Goal: Task Accomplishment & Management: Manage account settings

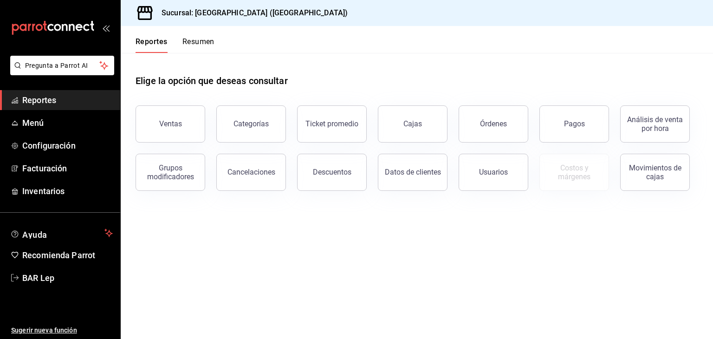
click at [91, 134] on ul "Reportes Menú Configuración Facturación Inventarios" at bounding box center [60, 145] width 120 height 111
click at [70, 130] on link "Menú" at bounding box center [60, 123] width 120 height 20
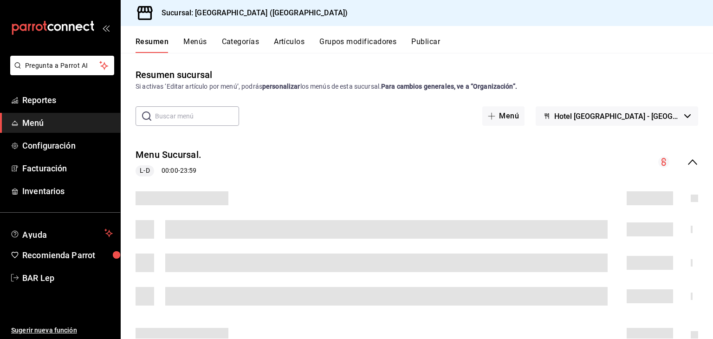
click at [289, 42] on button "Artículos" at bounding box center [289, 45] width 31 height 16
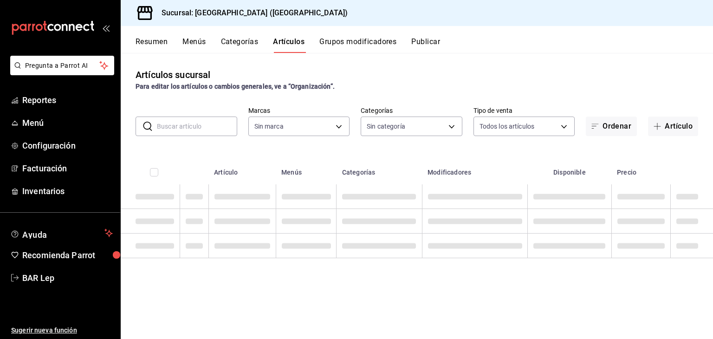
type input "78876d7d-d969-4c97-957f-d97bcaf374a8"
click at [396, 68] on div "Artículos sucursal Para editar los artículos o cambios generales, ve a “Organiz…" at bounding box center [417, 80] width 592 height 24
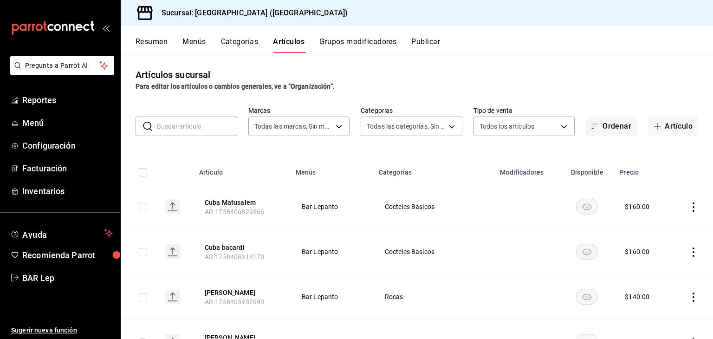
type input "9760281f-81ad-46c3-b9c0-be0c0613a977,ac4e71ac-81c4-4907-870b-e8ecc1dcb773,15b44…"
click at [667, 125] on button "Artículo" at bounding box center [673, 127] width 50 height 20
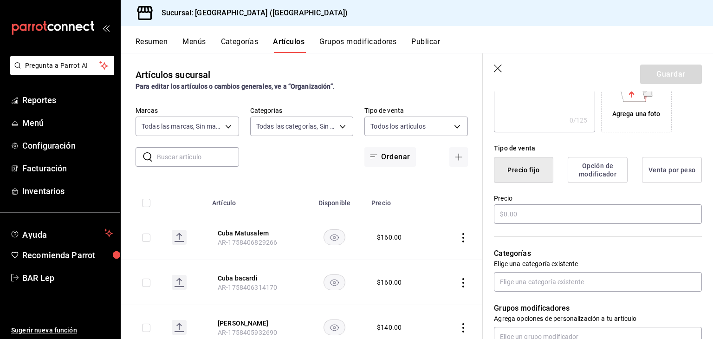
scroll to position [180, 0]
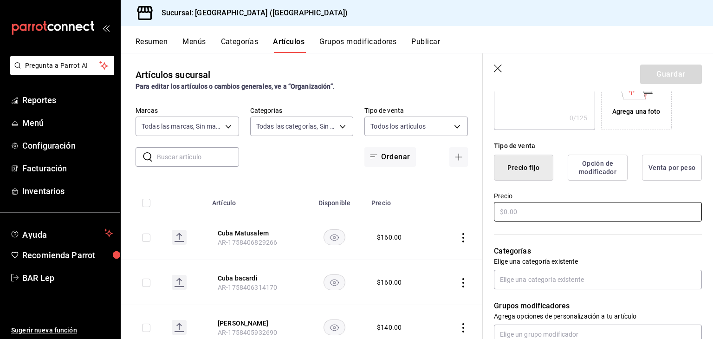
type input "Ojo de Tigre"
click at [570, 218] on input "text" at bounding box center [598, 212] width 208 height 20
type input "$160.00"
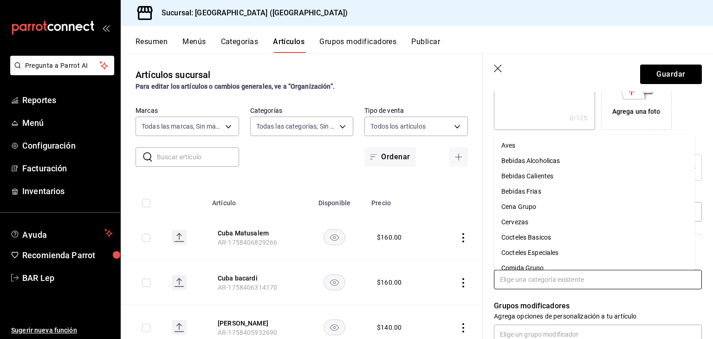
click at [570, 281] on input "text" at bounding box center [598, 280] width 208 height 20
type input "ro"
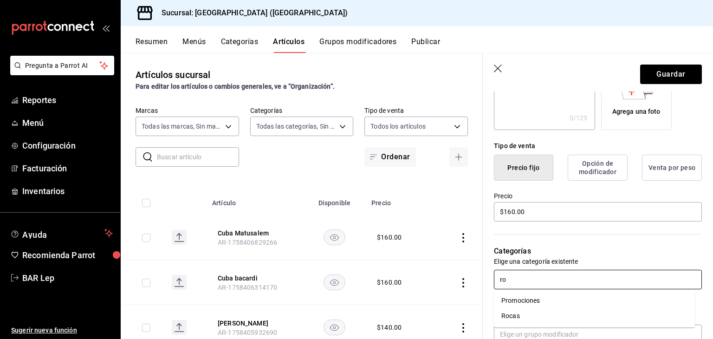
click at [532, 316] on li "Rocas" at bounding box center [594, 315] width 201 height 15
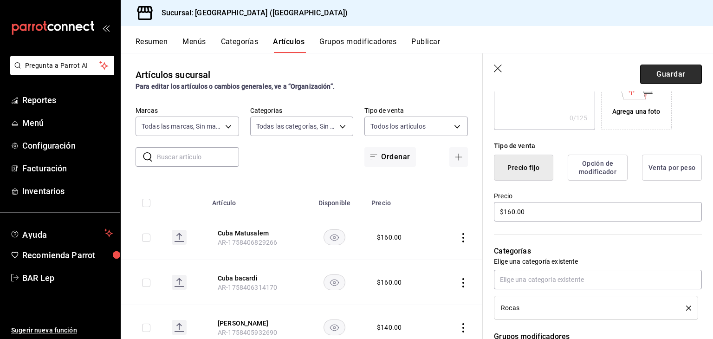
click at [671, 69] on button "Guardar" at bounding box center [671, 75] width 62 height 20
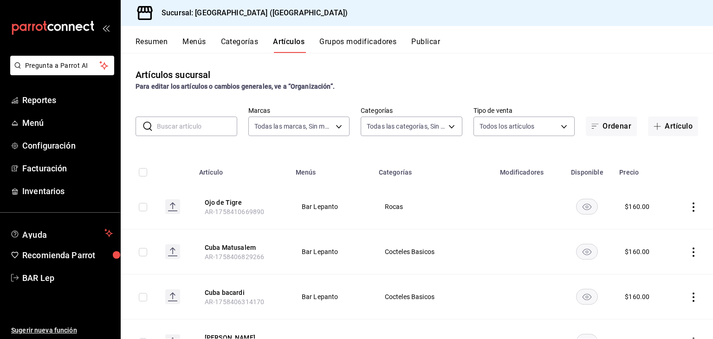
click at [633, 84] on div "Para editar los artículos o cambios generales, ve a “Organización”." at bounding box center [417, 87] width 563 height 10
click at [610, 91] on div "Artículos sucursal Para editar los artículos o cambios generales, ve a “Organiz…" at bounding box center [417, 196] width 592 height 286
click at [611, 86] on div "Para editar los artículos o cambios generales, ve a “Organización”." at bounding box center [417, 87] width 563 height 10
type input "9760281f-81ad-46c3-b9c0-be0c0613a977,ac4e71ac-81c4-4907-870b-e8ecc1dcb773,15b44…"
type input "78876d7d-d969-4c97-957f-d97bcaf374a8"
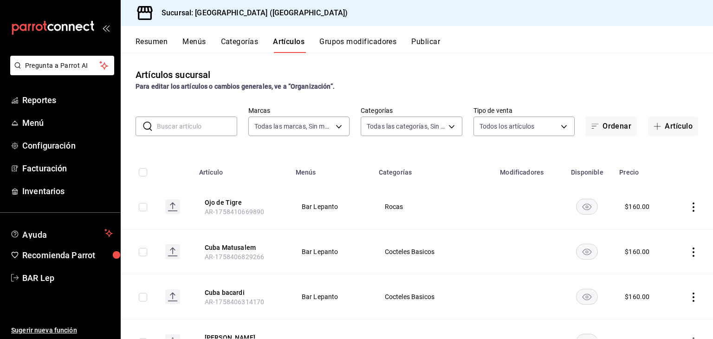
click at [513, 59] on div "Artículos sucursal Para editar los artículos o cambios generales, ve a “Organiz…" at bounding box center [417, 196] width 592 height 286
type input "9760281f-81ad-46c3-b9c0-be0c0613a977,ac4e71ac-81c4-4907-870b-e8ecc1dcb773,15b44…"
type input "78876d7d-d969-4c97-957f-d97bcaf374a8"
type input "9760281f-81ad-46c3-b9c0-be0c0613a977,ac4e71ac-81c4-4907-870b-e8ecc1dcb773,15b44…"
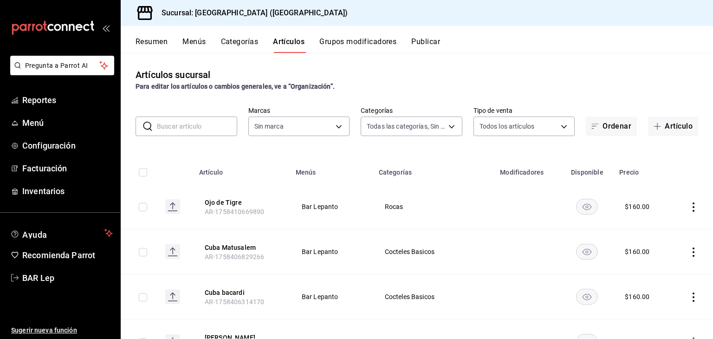
type input "78876d7d-d969-4c97-957f-d97bcaf374a8"
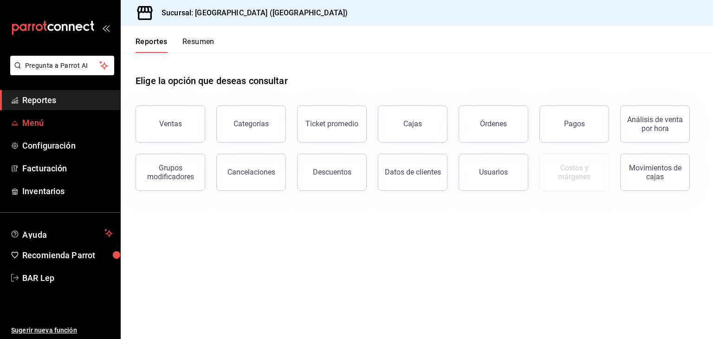
click at [76, 114] on link "Menú" at bounding box center [60, 123] width 120 height 20
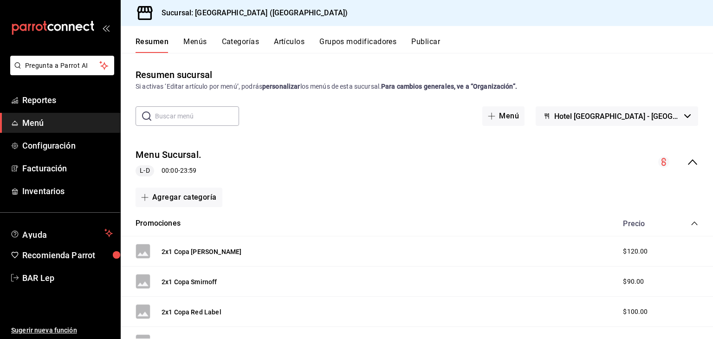
click at [275, 38] on button "Artículos" at bounding box center [289, 45] width 31 height 16
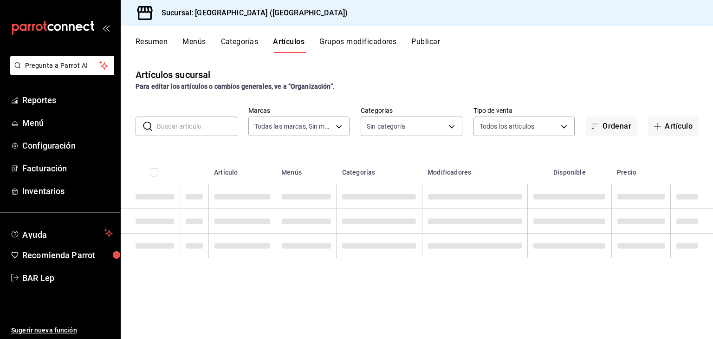
type input "78876d7d-d969-4c97-957f-d97bcaf374a8"
type input "9760281f-81ad-46c3-b9c0-be0c0613a977,ac4e71ac-81c4-4907-870b-e8ecc1dcb773,15b44…"
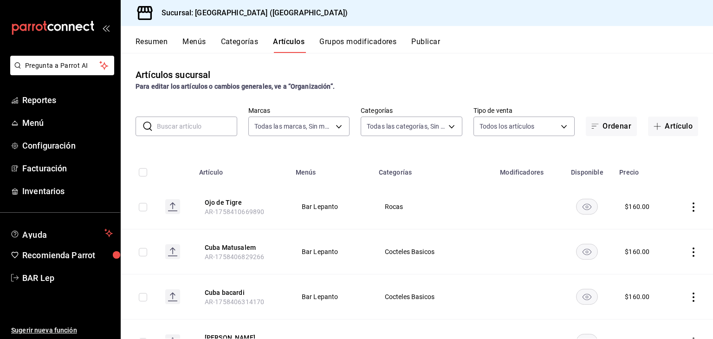
click at [203, 123] on input "text" at bounding box center [197, 126] width 80 height 19
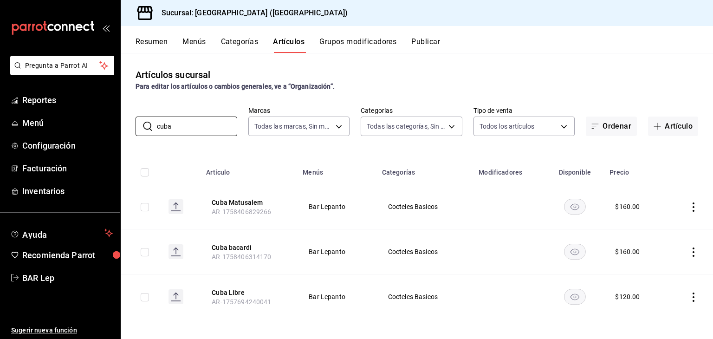
type input "cuba"
click at [693, 256] on icon "actions" at bounding box center [694, 251] width 2 height 9
click at [659, 311] on span "Eliminar" at bounding box center [659, 311] width 24 height 7
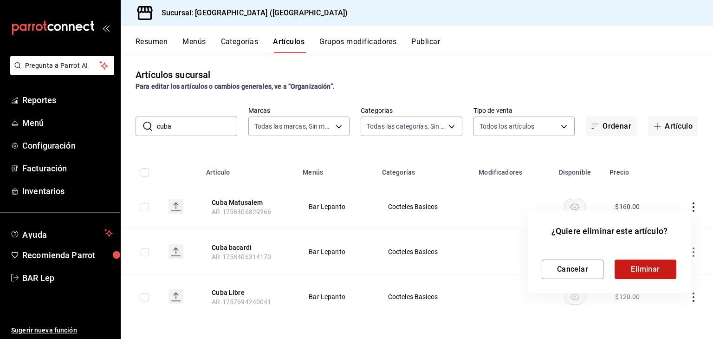
click at [637, 266] on button "Eliminar" at bounding box center [646, 270] width 62 height 20
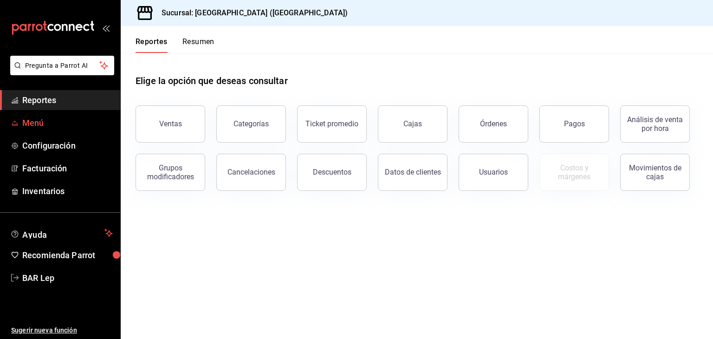
click at [73, 121] on span "Menú" at bounding box center [67, 123] width 91 height 13
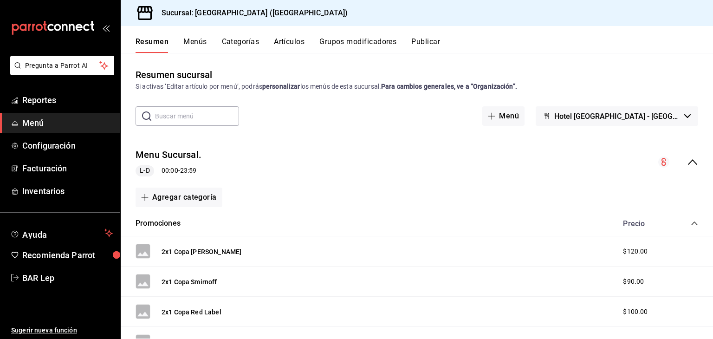
click at [248, 49] on button "Categorías" at bounding box center [241, 45] width 38 height 16
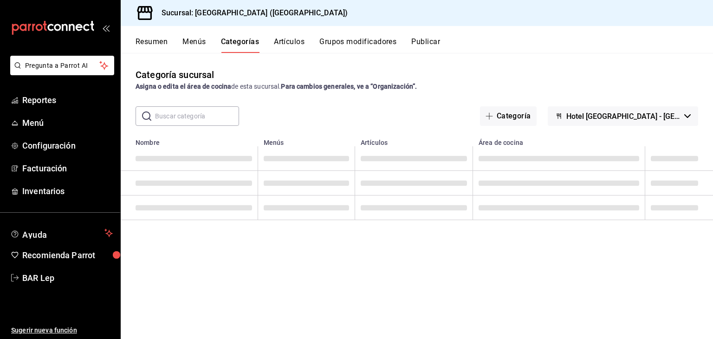
click at [211, 118] on input "text" at bounding box center [197, 116] width 84 height 19
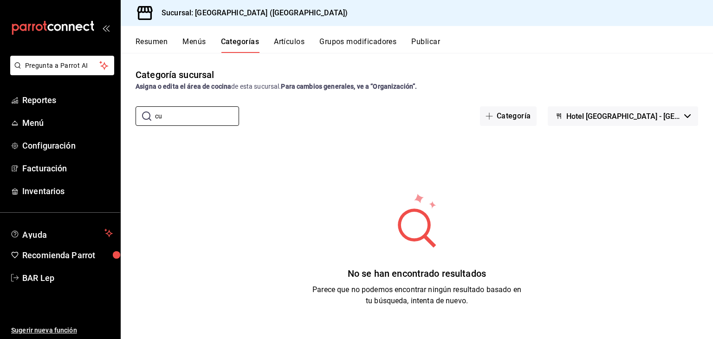
type input "c"
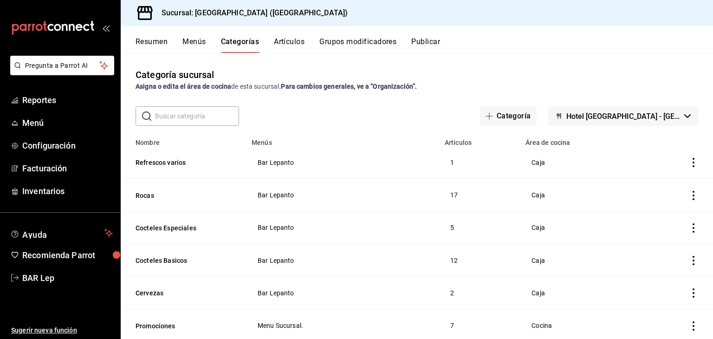
click at [292, 43] on button "Artículos" at bounding box center [289, 45] width 31 height 16
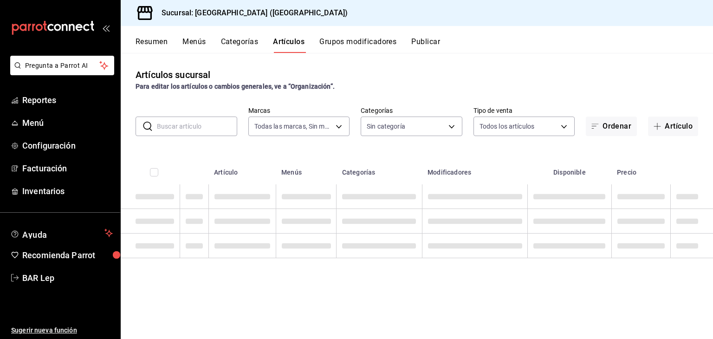
type input "78876d7d-d969-4c97-957f-d97bcaf374a8"
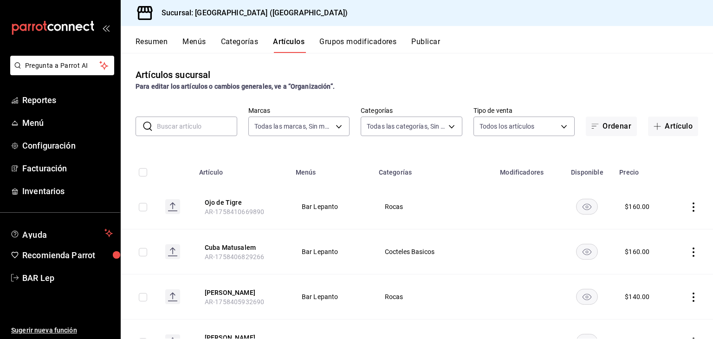
type input "9760281f-81ad-46c3-b9c0-be0c0613a977,ac4e71ac-81c4-4907-870b-e8ecc1dcb773,15b44…"
click at [182, 137] on div "Artículos sucursal Para editar los artículos o cambios generales, ve a “Organiz…" at bounding box center [417, 196] width 592 height 286
click at [193, 129] on input "text" at bounding box center [197, 126] width 80 height 19
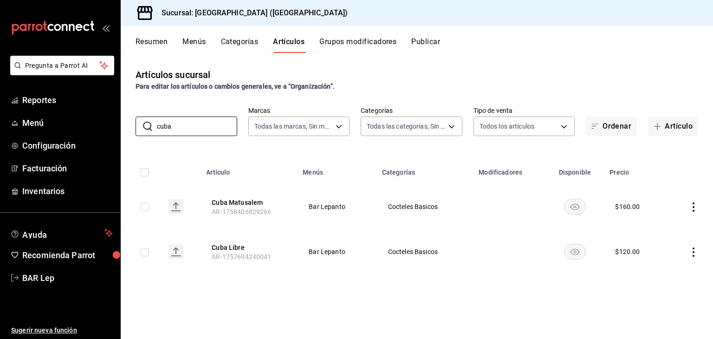
type input "cuba"
click at [449, 57] on div "Artículos sucursal Para editar los artículos o cambios generales, ve a “Organiz…" at bounding box center [417, 196] width 592 height 286
click at [416, 65] on div "Artículos sucursal Para editar los artículos o cambios generales, ve a “Organiz…" at bounding box center [417, 196] width 592 height 286
